Goal: Find specific page/section: Find specific page/section

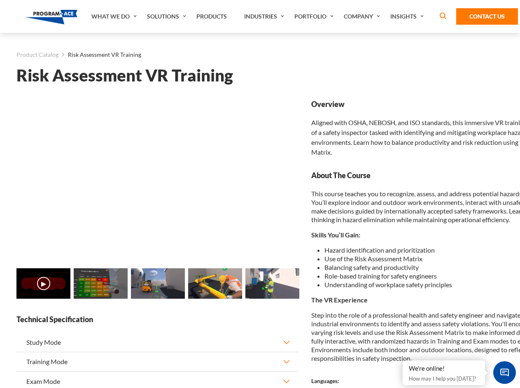
click at [168, 16] on link "Solutions" at bounding box center [167, 16] width 49 height 33
click at [0, 0] on div "AI & Computer Vision Solutions Computer Vision Quality Control AI tools for fas…" at bounding box center [0, 0] width 0 height 0
click at [0, 0] on div "AI & Computer Vision Solutions Virtual Training Solutions Virtual Tour Solution…" at bounding box center [0, 0] width 0 height 0
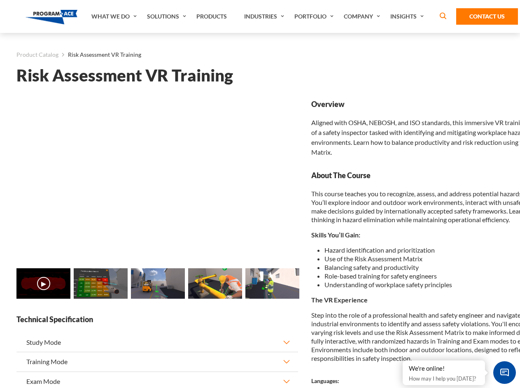
click at [0, 0] on div "AI & Computer Vision Solutions Virtual Training Solutions Virtual Tour Solution…" at bounding box center [0, 0] width 0 height 0
click at [0, 0] on div "AI & Computer Vision Solutions Computer Vision Quality Control AI tools for fas…" at bounding box center [0, 0] width 0 height 0
